Goal: Information Seeking & Learning: Learn about a topic

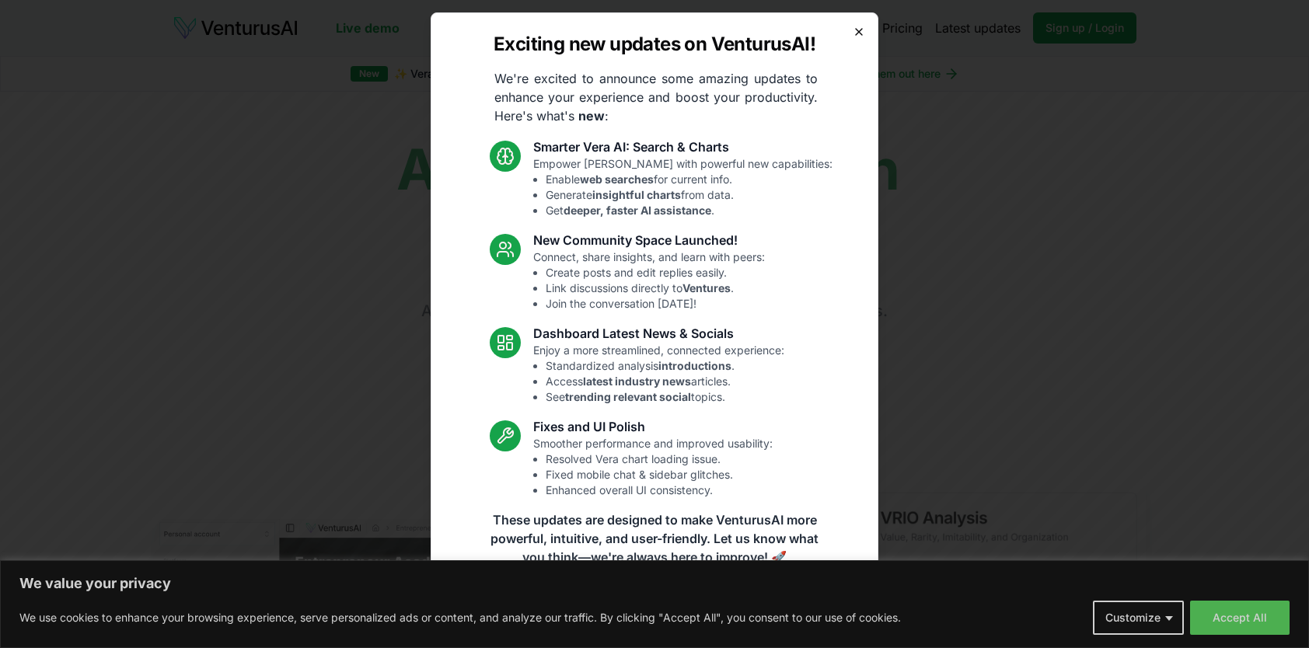
click at [858, 26] on icon "button" at bounding box center [859, 32] width 12 height 12
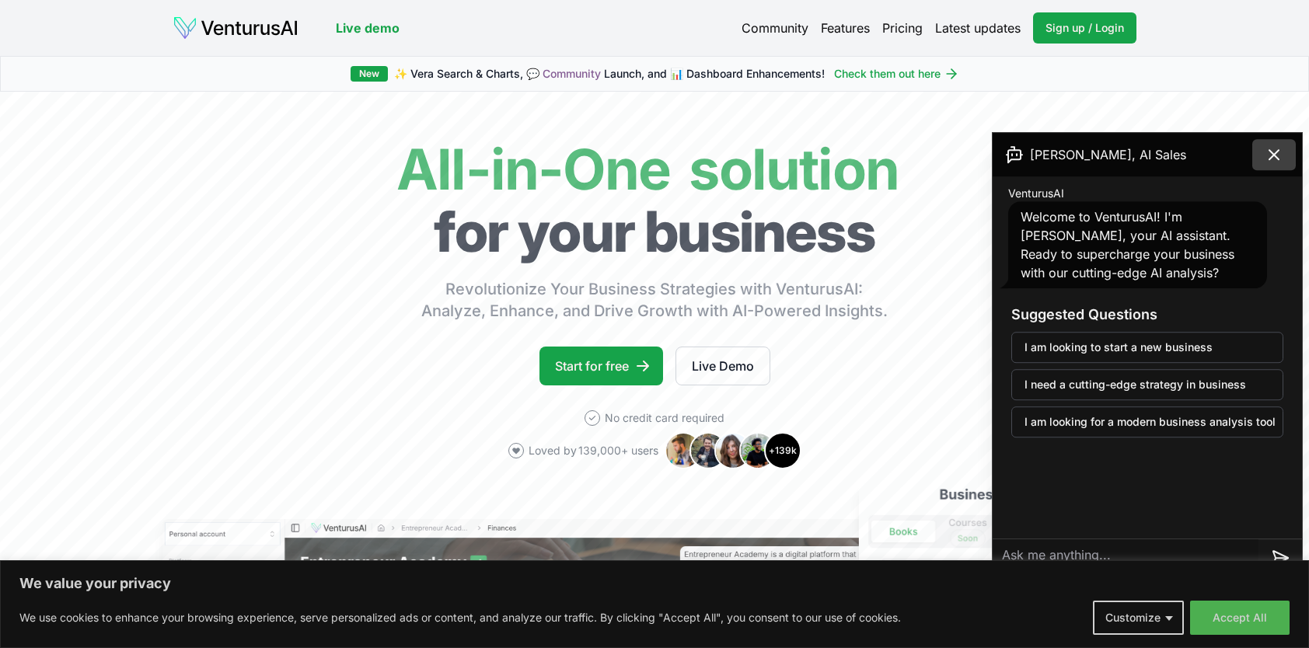
click at [1259, 159] on button at bounding box center [1274, 154] width 44 height 31
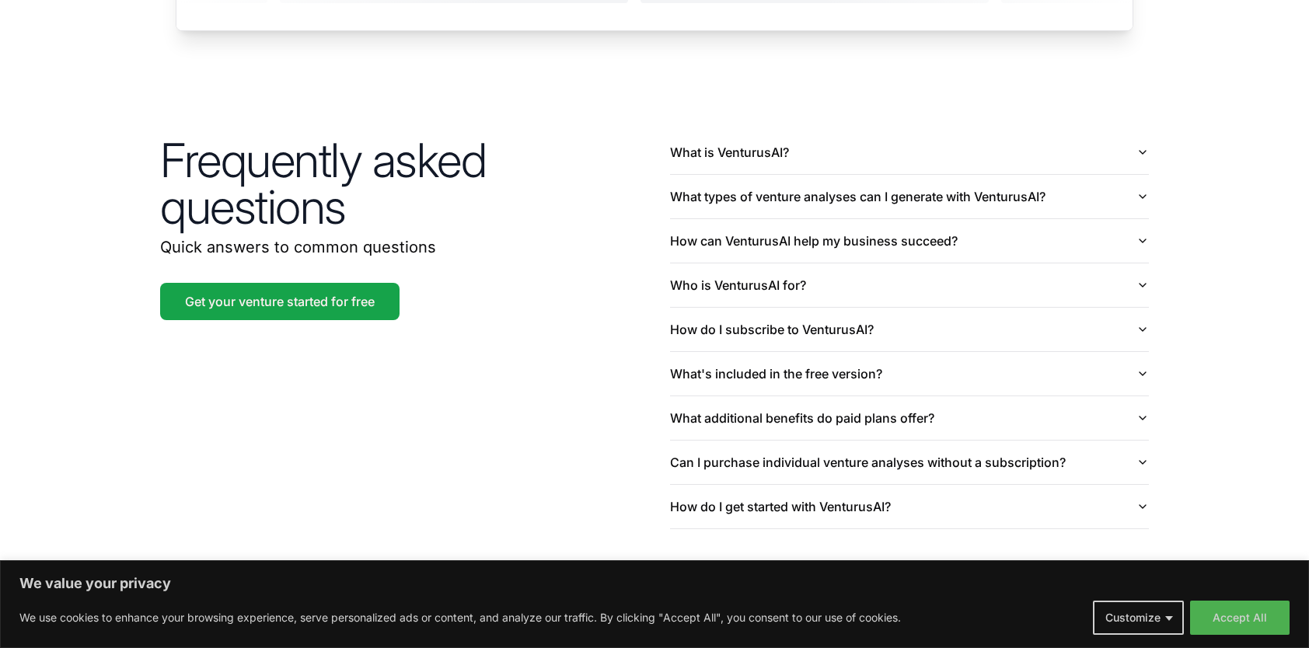
scroll to position [3657, 0]
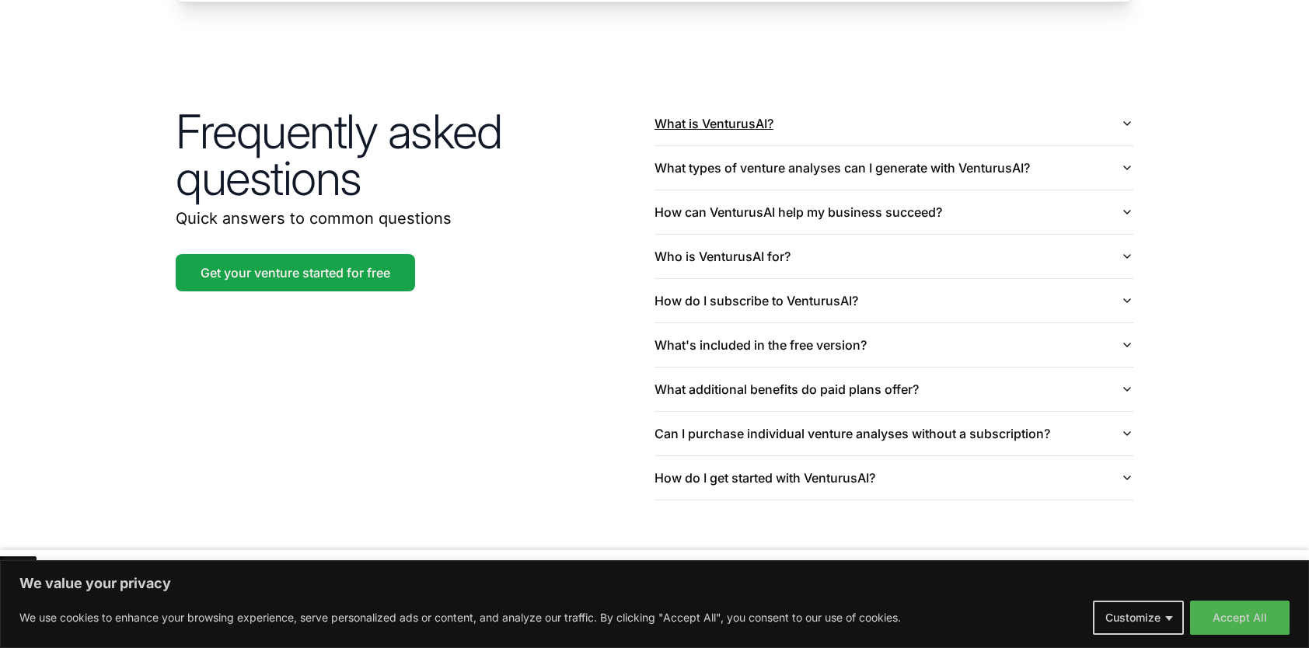
click at [767, 108] on button "What is VenturusAI?" at bounding box center [894, 124] width 479 height 44
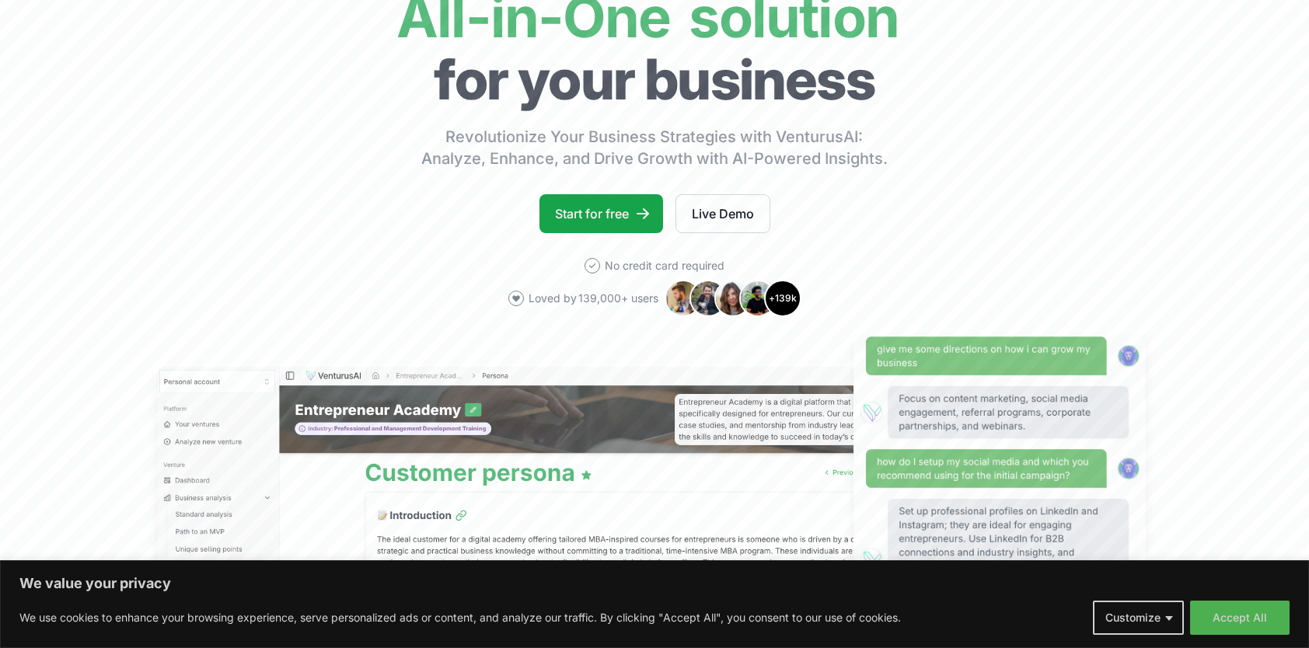
scroll to position [0, 0]
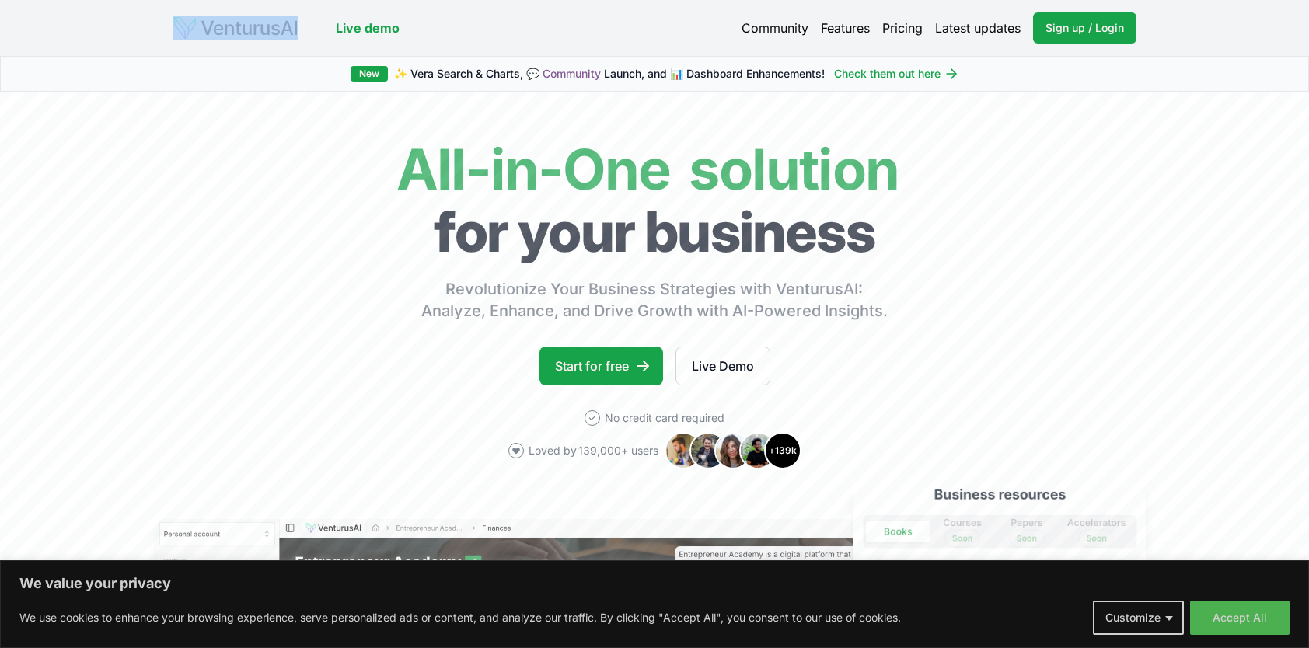
drag, startPoint x: 308, startPoint y: 24, endPoint x: 201, endPoint y: 27, distance: 106.5
click at [201, 27] on div "Live demo" at bounding box center [286, 28] width 227 height 25
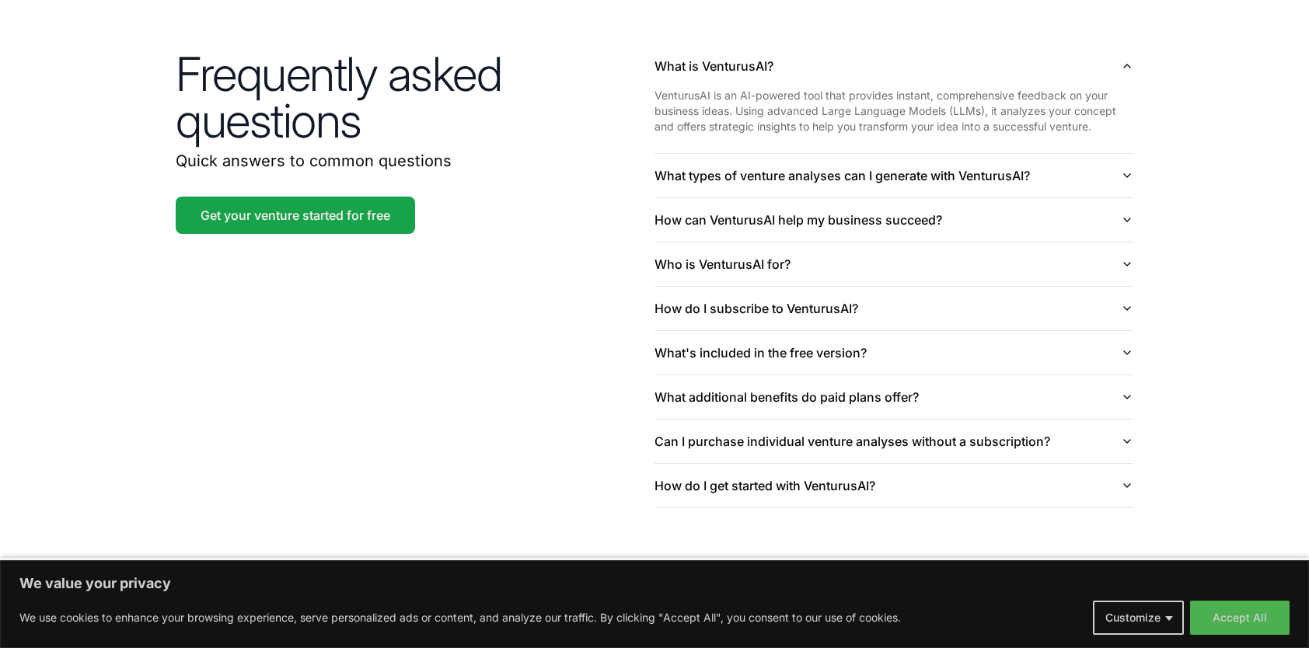
scroll to position [3753, 0]
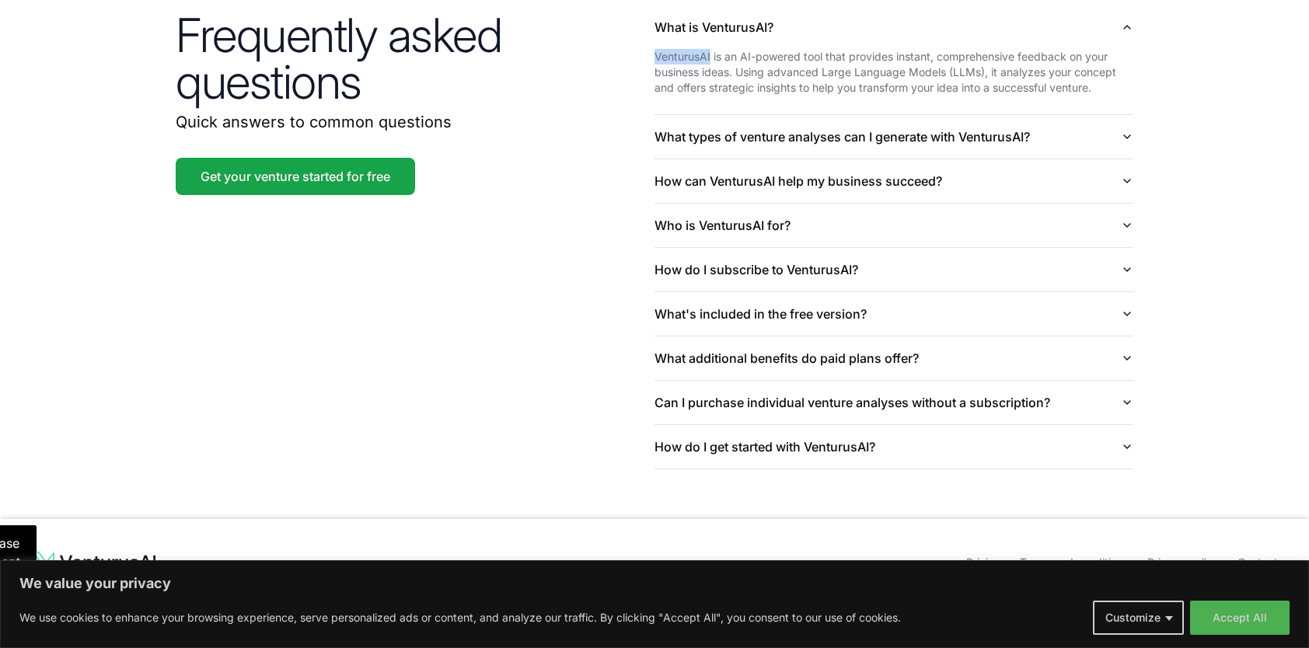
drag, startPoint x: 656, startPoint y: 36, endPoint x: 710, endPoint y: 33, distance: 53.7
click at [710, 49] on p "VenturusAI is an AI-powered tool that provides instant, comprehensive feedback …" at bounding box center [894, 72] width 479 height 47
copy p "VenturusAI"
click at [491, 232] on div "Frequently asked questions Quick answers to common questions Get your venture s…" at bounding box center [654, 238] width 995 height 564
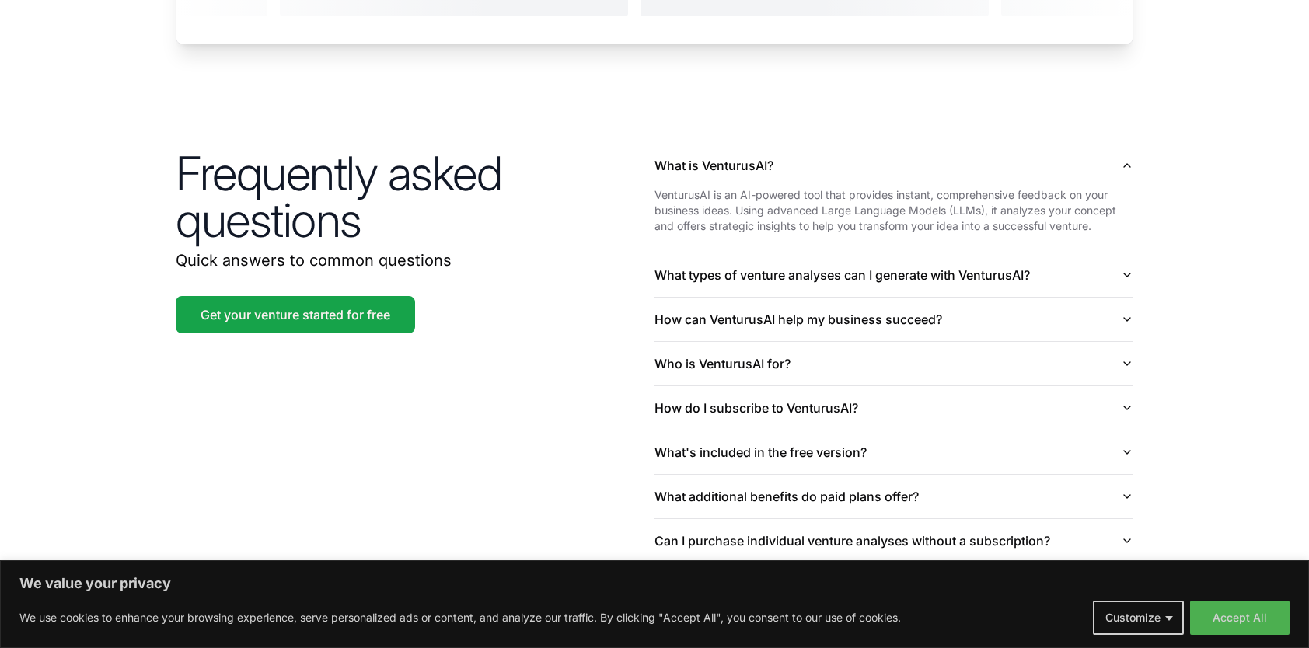
scroll to position [3588, 0]
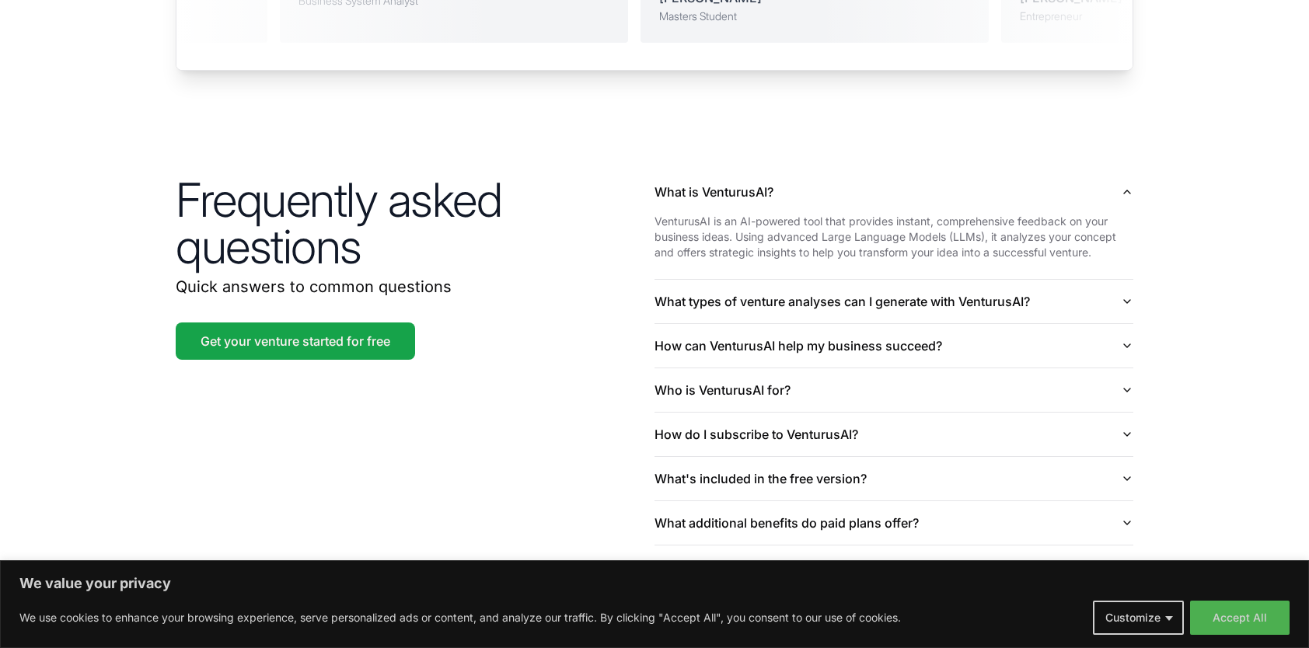
click at [635, 295] on div "Frequently asked questions Quick answers to common questions Get your venture s…" at bounding box center [415, 265] width 479 height 190
click at [623, 315] on div "Frequently asked questions Quick answers to common questions Get your venture s…" at bounding box center [415, 265] width 479 height 190
